Goal: Transaction & Acquisition: Purchase product/service

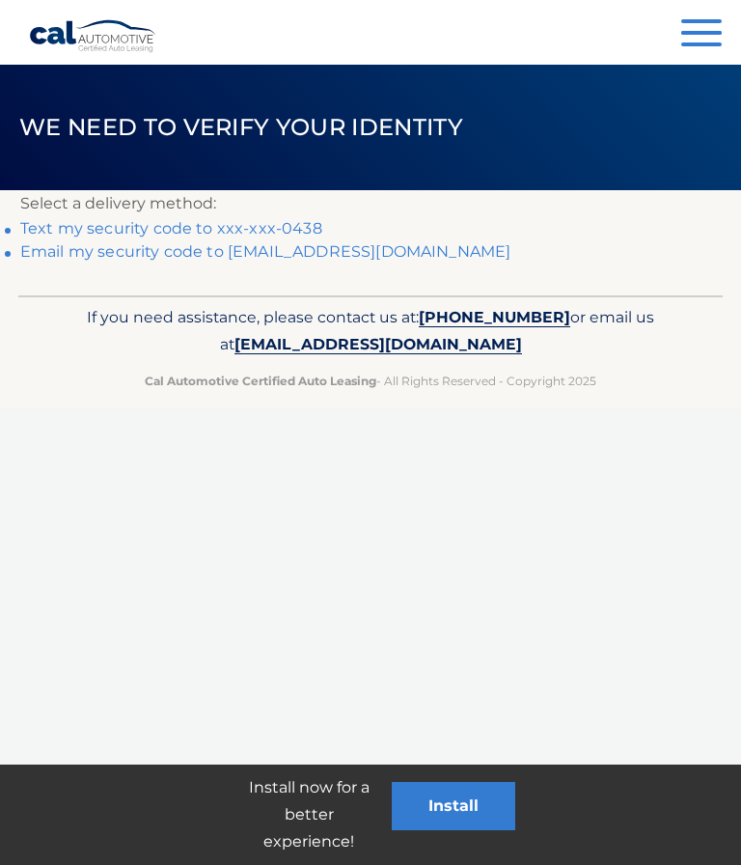
click at [286, 219] on link "Text my security code to xxx-xxx-0438" at bounding box center [171, 228] width 302 height 18
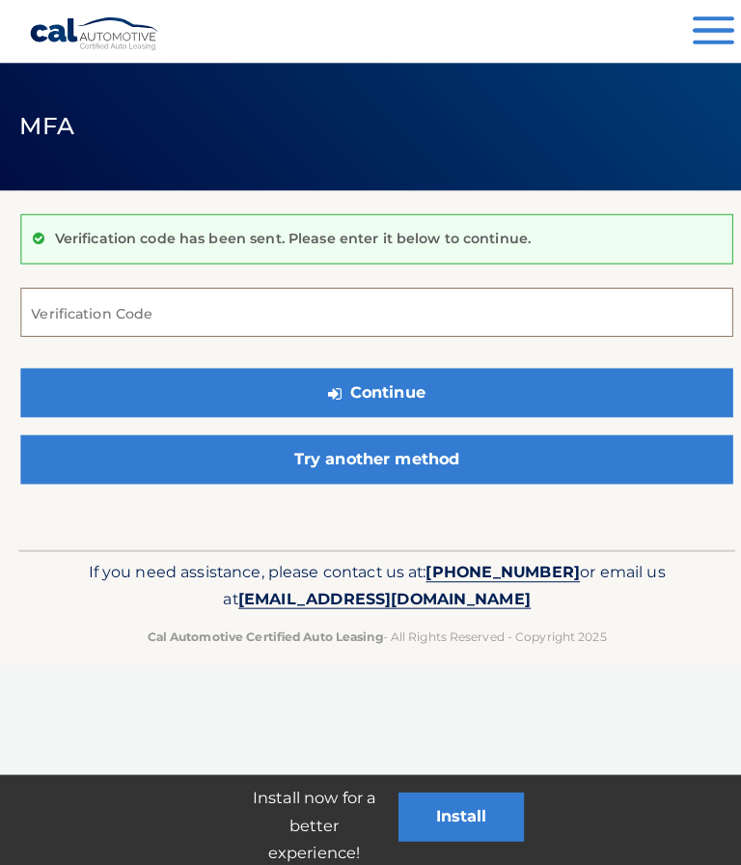
click at [60, 310] on input "Verification Code" at bounding box center [370, 310] width 701 height 48
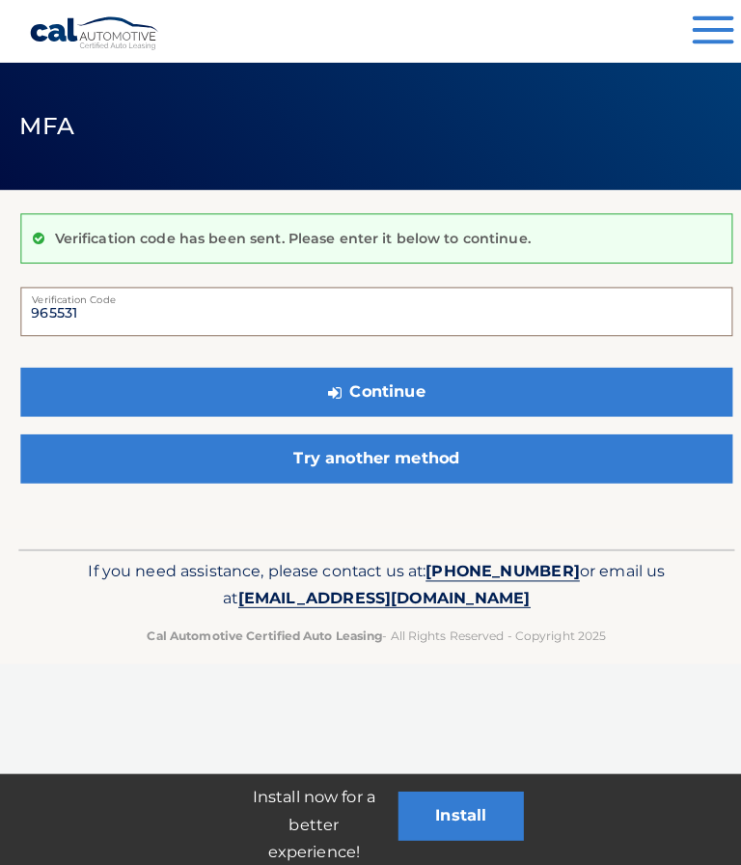
type input "965531"
click at [387, 381] on button "Continue" at bounding box center [370, 389] width 701 height 48
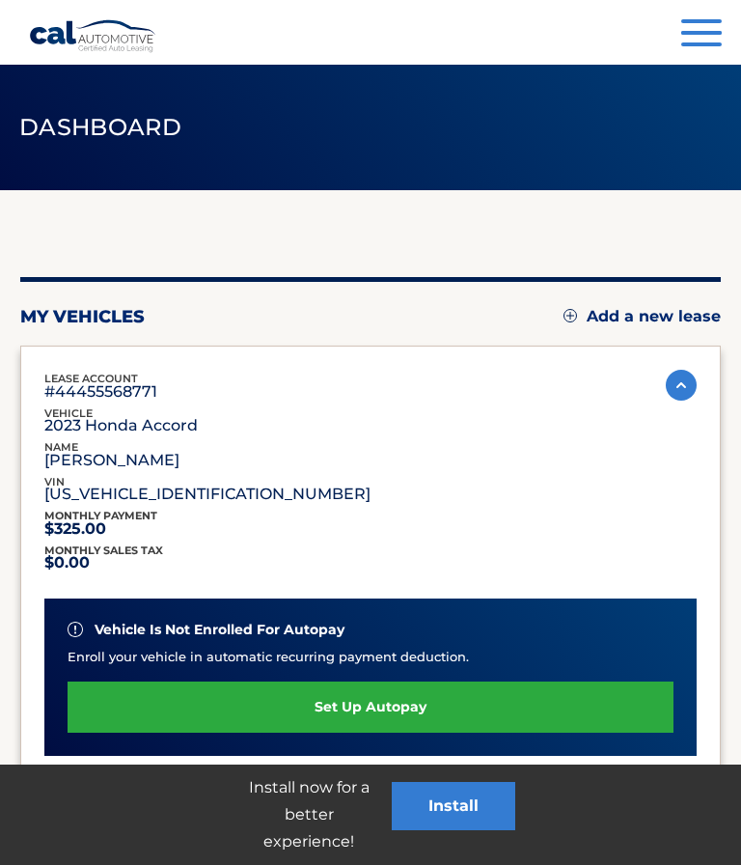
click at [117, 858] on div "Install now for a better experience! Install" at bounding box center [370, 814] width 741 height 100
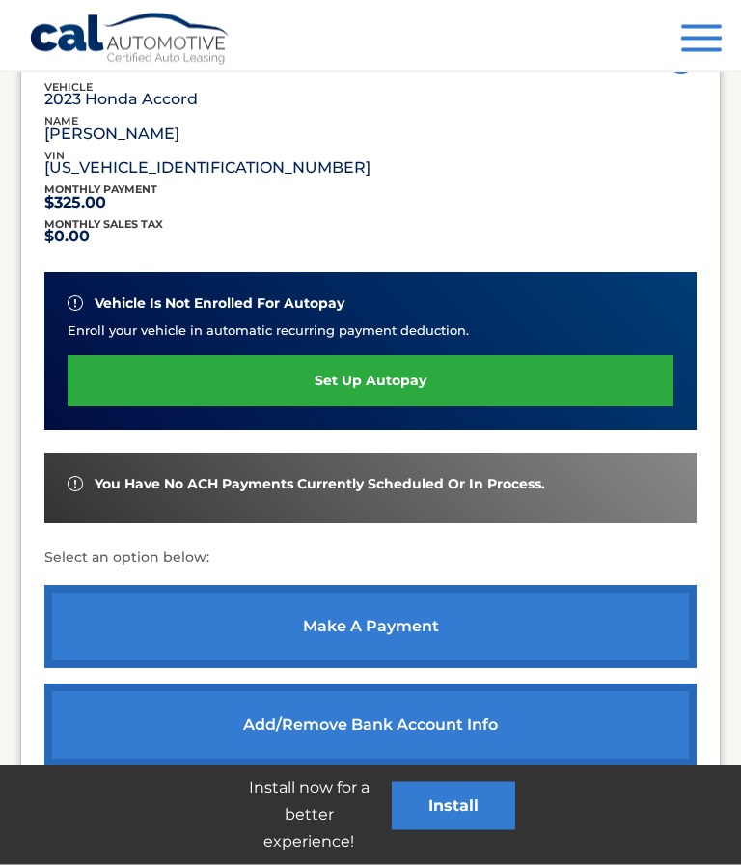
scroll to position [326, 0]
click at [348, 618] on link "make a payment" at bounding box center [370, 626] width 652 height 83
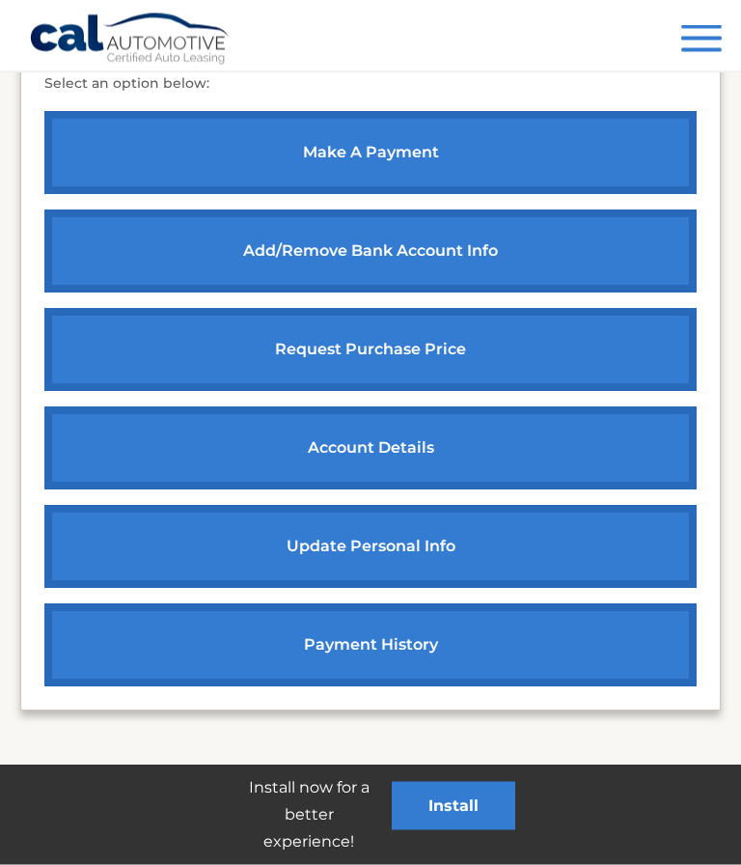
scroll to position [797, 0]
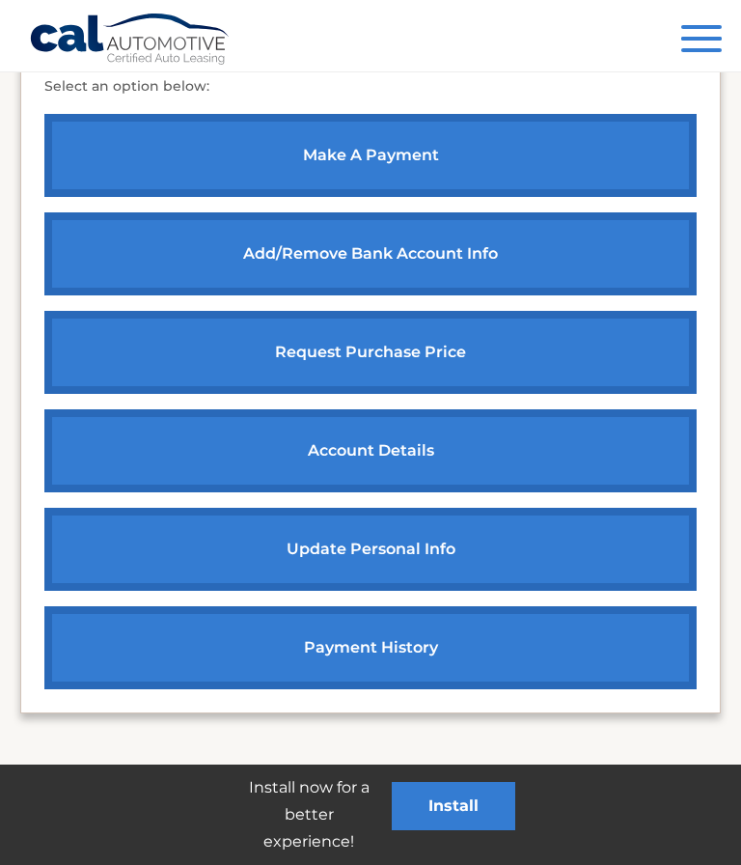
click at [341, 638] on link "payment history" at bounding box center [370, 647] width 652 height 83
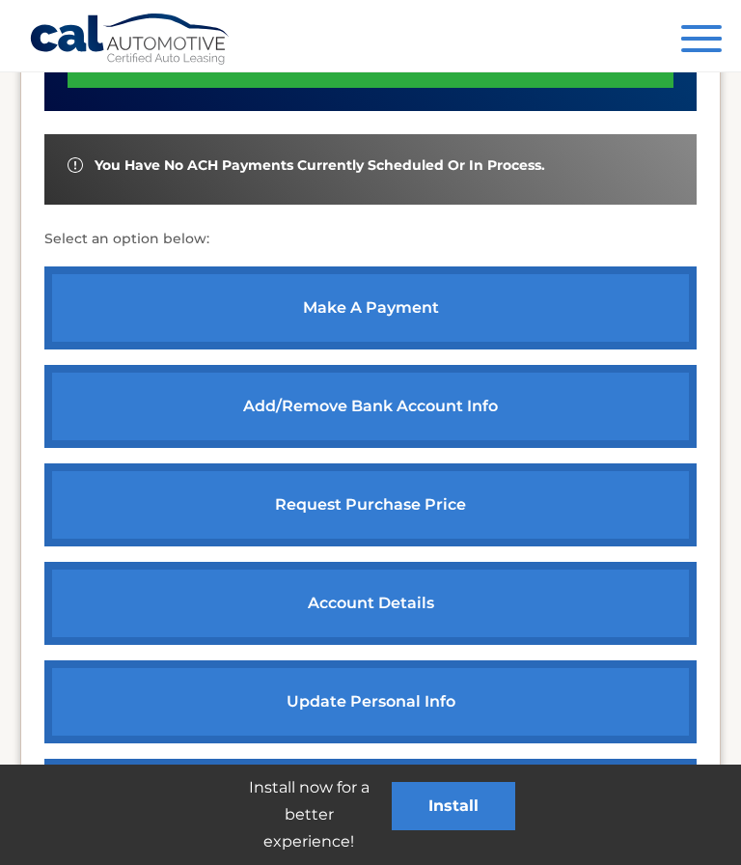
scroll to position [649, 0]
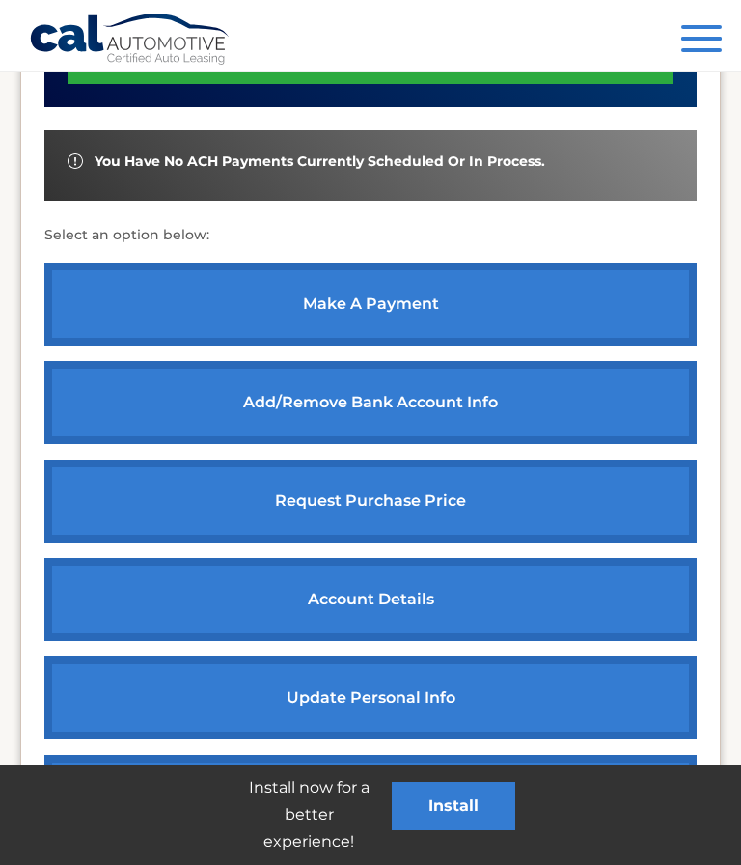
click at [367, 288] on link "make a payment" at bounding box center [370, 303] width 652 height 83
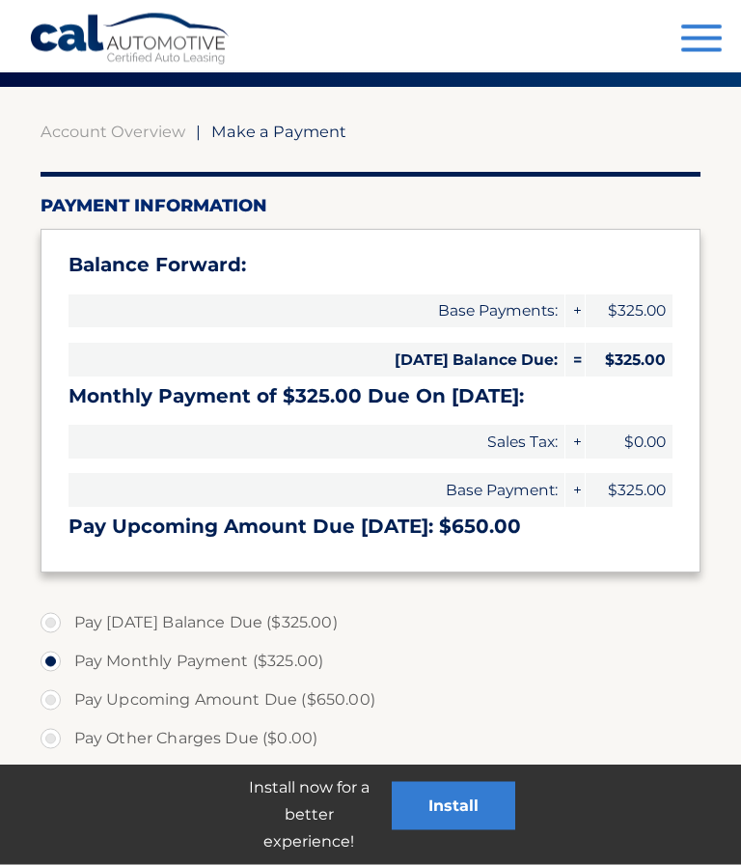
scroll to position [103, 0]
click at [698, 17] on div "Menu Dashboard FAQ's Logout" at bounding box center [370, 35] width 683 height 71
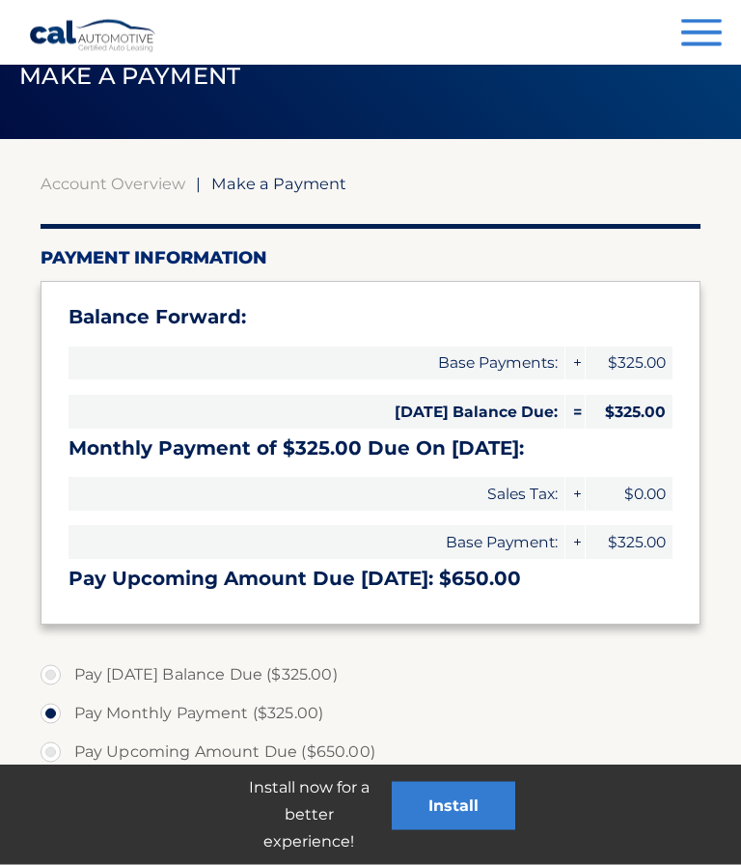
scroll to position [0, 0]
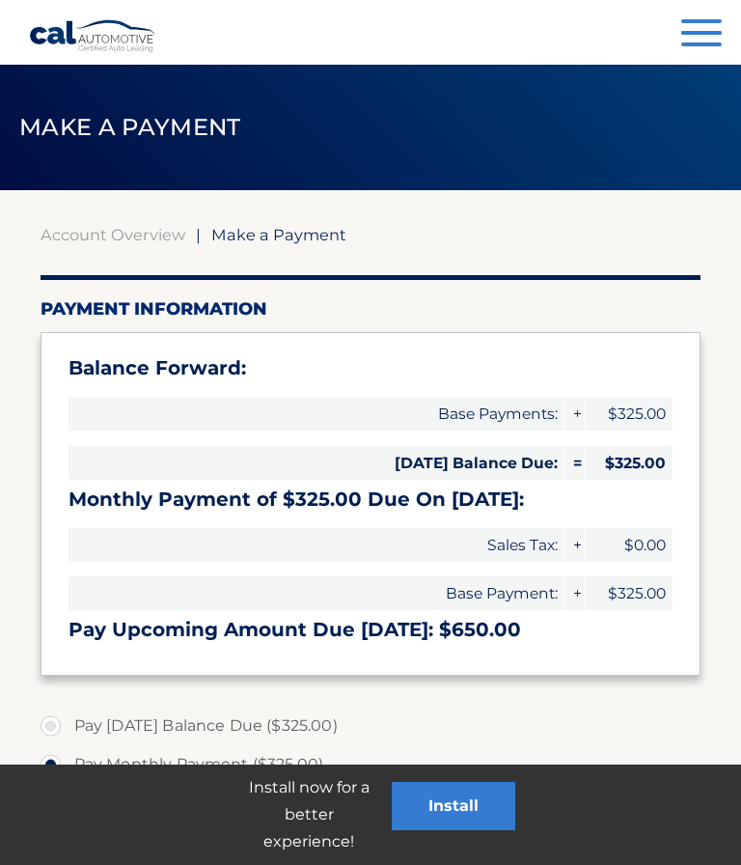
click at [696, 24] on button "Menu" at bounding box center [701, 35] width 41 height 32
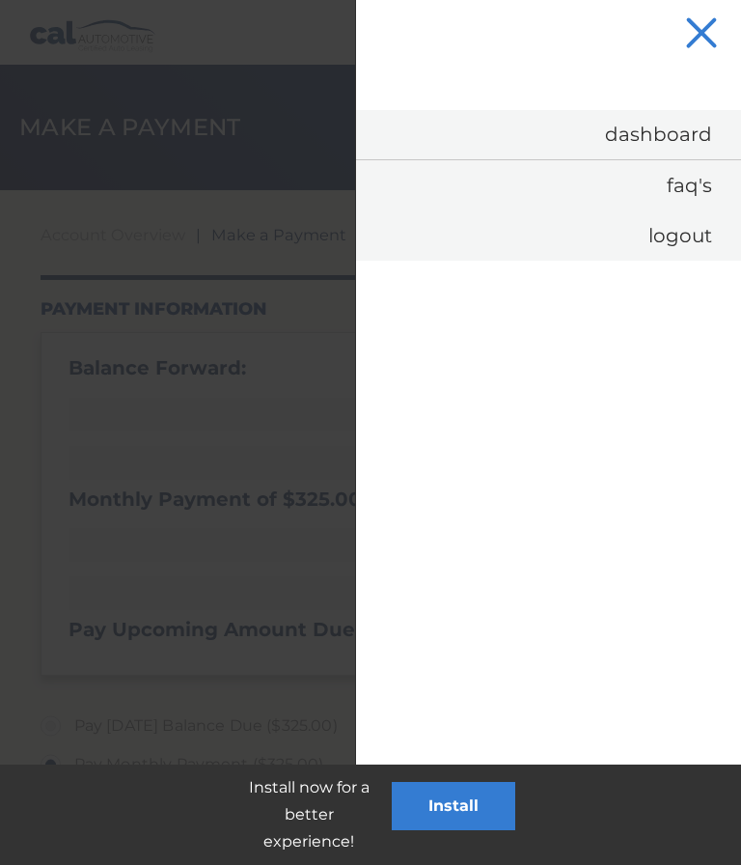
click at [702, 30] on button "Menu" at bounding box center [701, 35] width 41 height 32
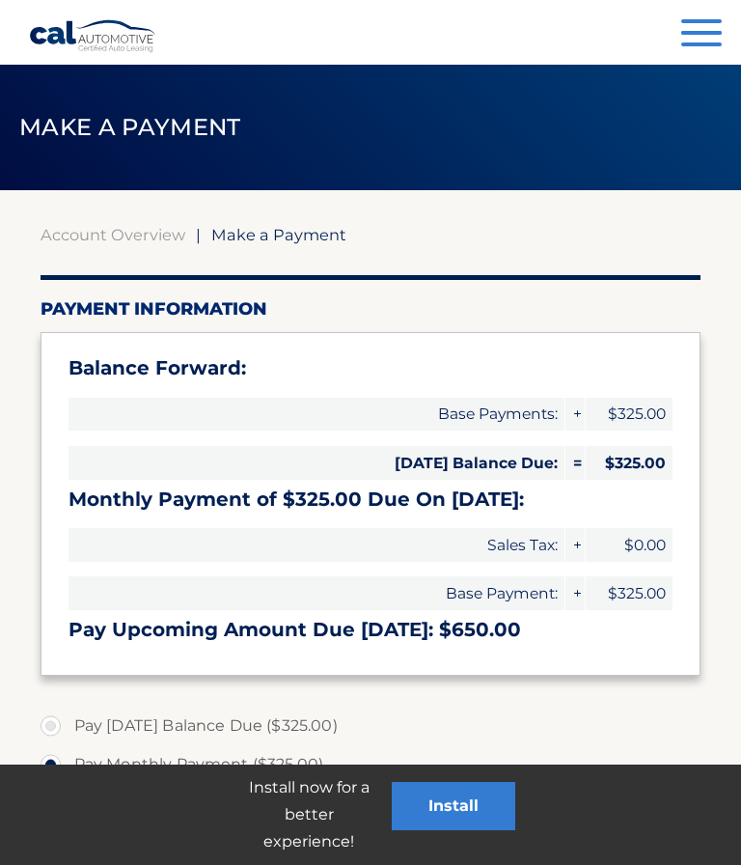
click at [79, 219] on div "Account Overview | Make a Payment Payment Information Balance Forward: Base Pay…" at bounding box center [370, 774] width 701 height 1169
click at [104, 220] on div "Account Overview | Make a Payment Payment Information Balance Forward: Base Pay…" at bounding box center [370, 774] width 701 height 1169
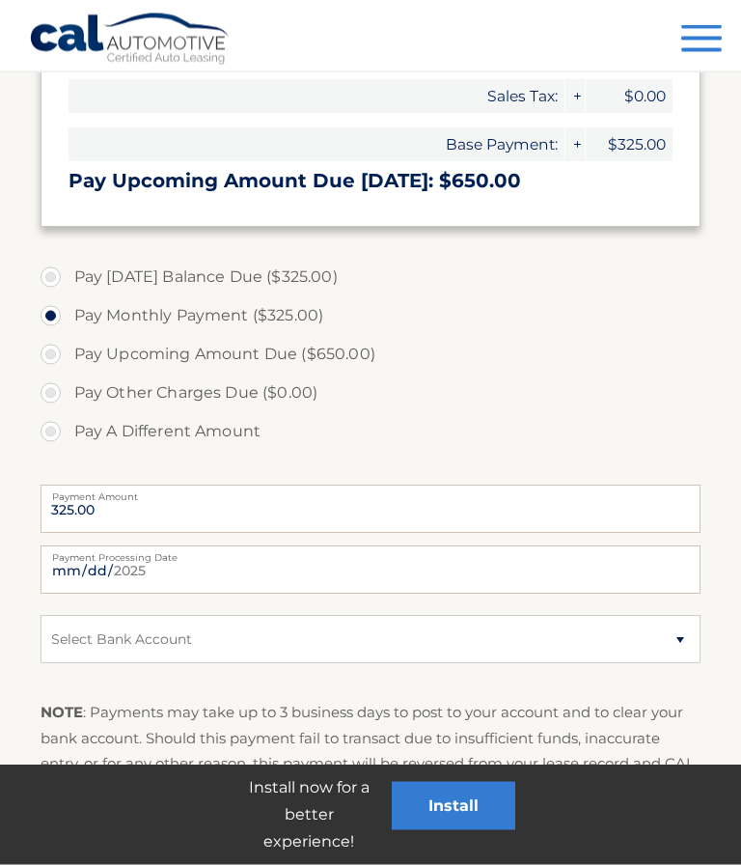
scroll to position [449, 0]
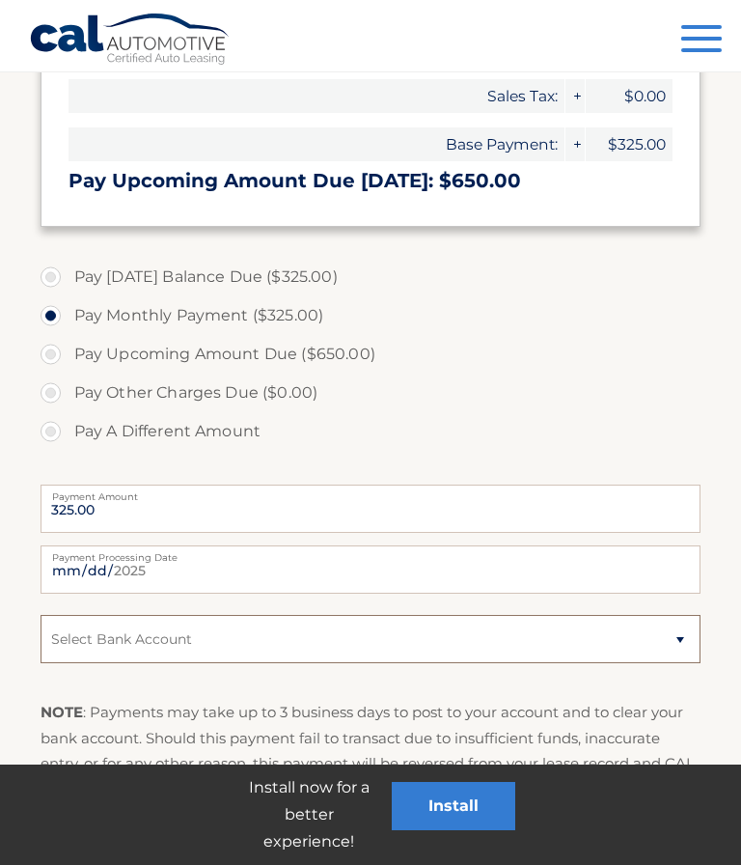
click at [683, 632] on select "Select Bank Account Checking PENTAGON FEDERAL CREDIT UNION *****9026 Checking B…" at bounding box center [371, 639] width 661 height 48
select select "NWIyMzJiMjQtOWZmOC00YTdlLTg2Y2YtYzM0YzdjYWZiYTgx"
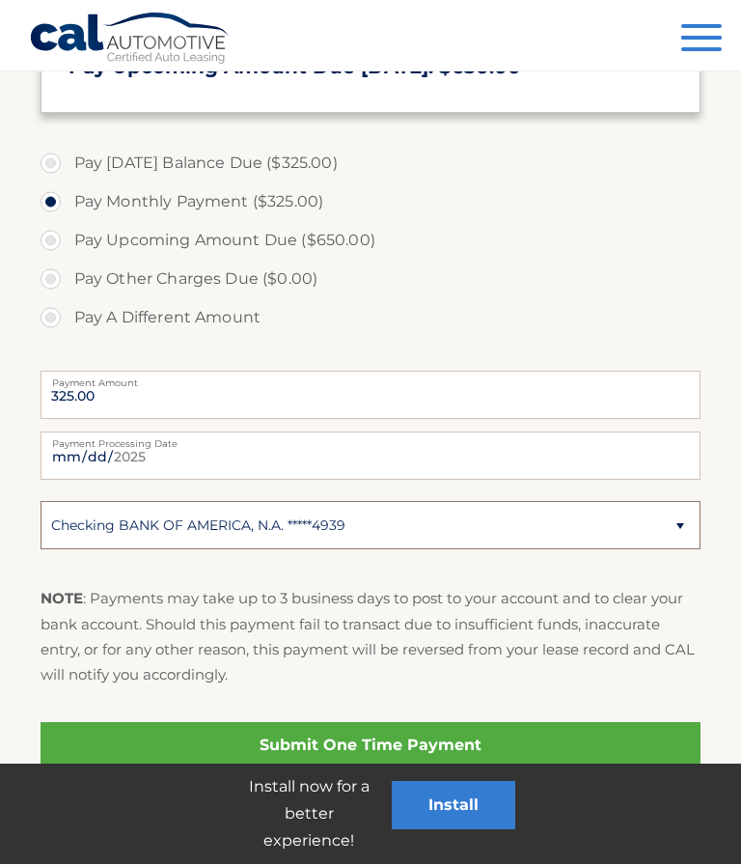
scroll to position [555, 0]
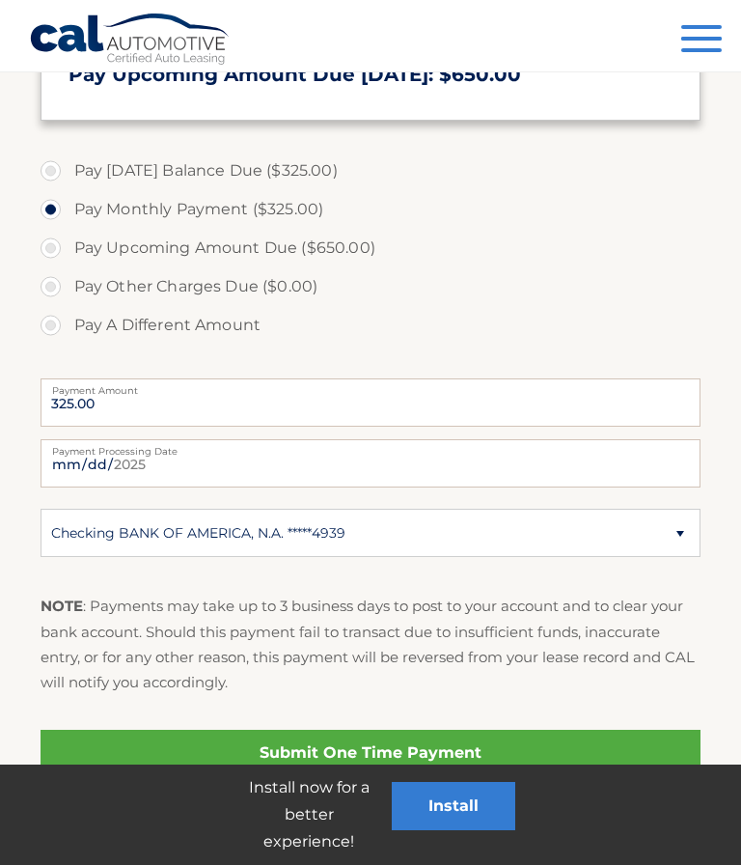
click at [355, 746] on link "Submit One Time Payment" at bounding box center [371, 753] width 661 height 46
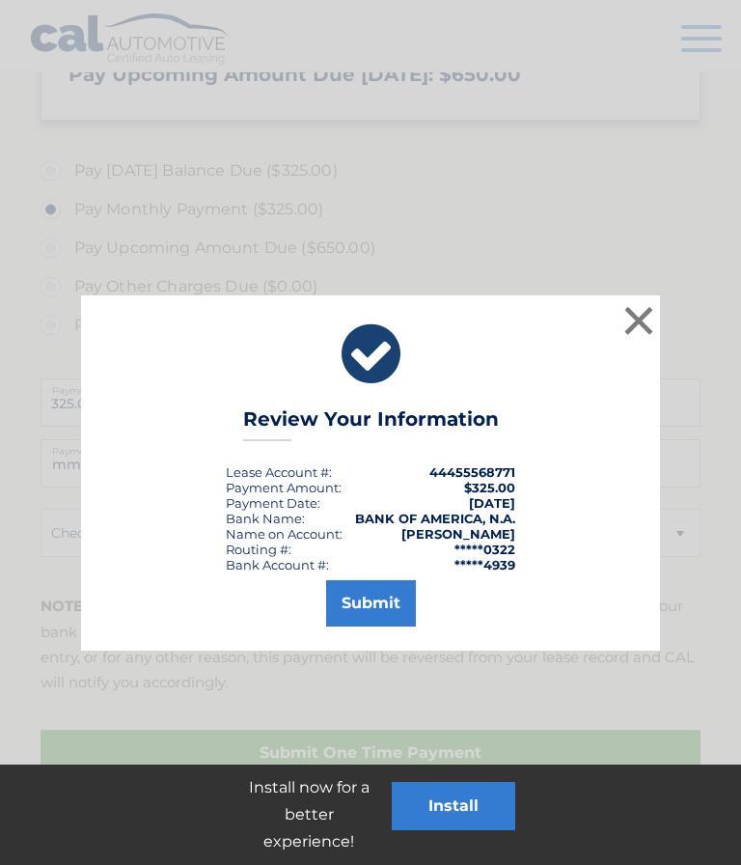
click at [370, 590] on button "Submit" at bounding box center [371, 603] width 90 height 46
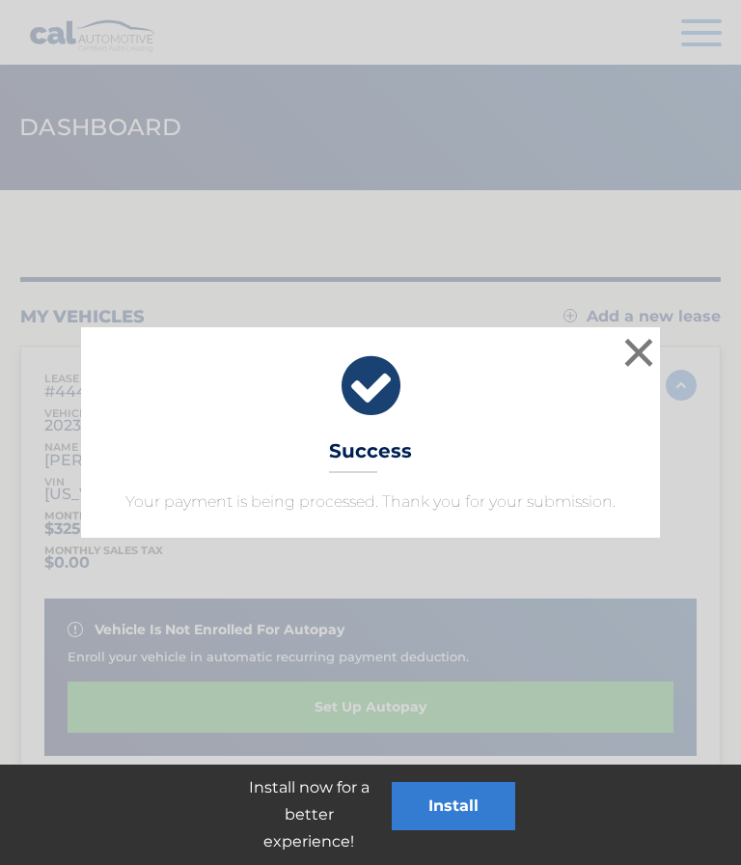
click at [634, 342] on button "×" at bounding box center [639, 352] width 39 height 39
